Goal: Navigation & Orientation: Find specific page/section

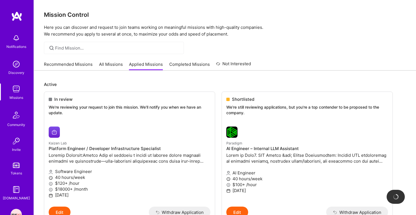
scroll to position [82, 0]
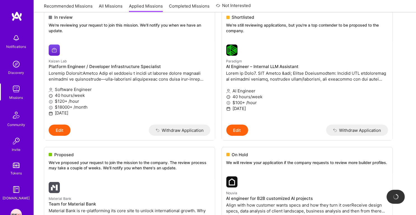
click at [21, 67] on img at bounding box center [16, 63] width 11 height 11
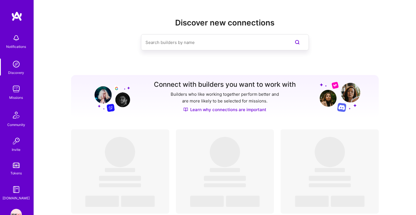
click at [17, 95] on div "Missions" at bounding box center [17, 97] width 14 height 6
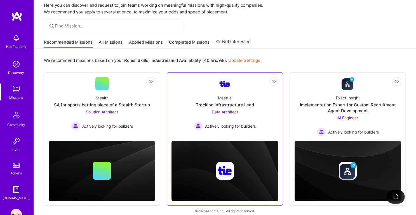
scroll to position [27, 0]
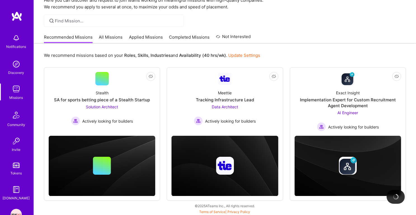
click at [154, 40] on link "Applied Missions" at bounding box center [146, 38] width 34 height 9
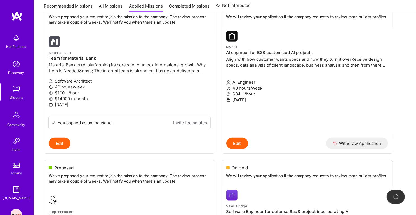
scroll to position [228, 0]
